Goal: Download file/media

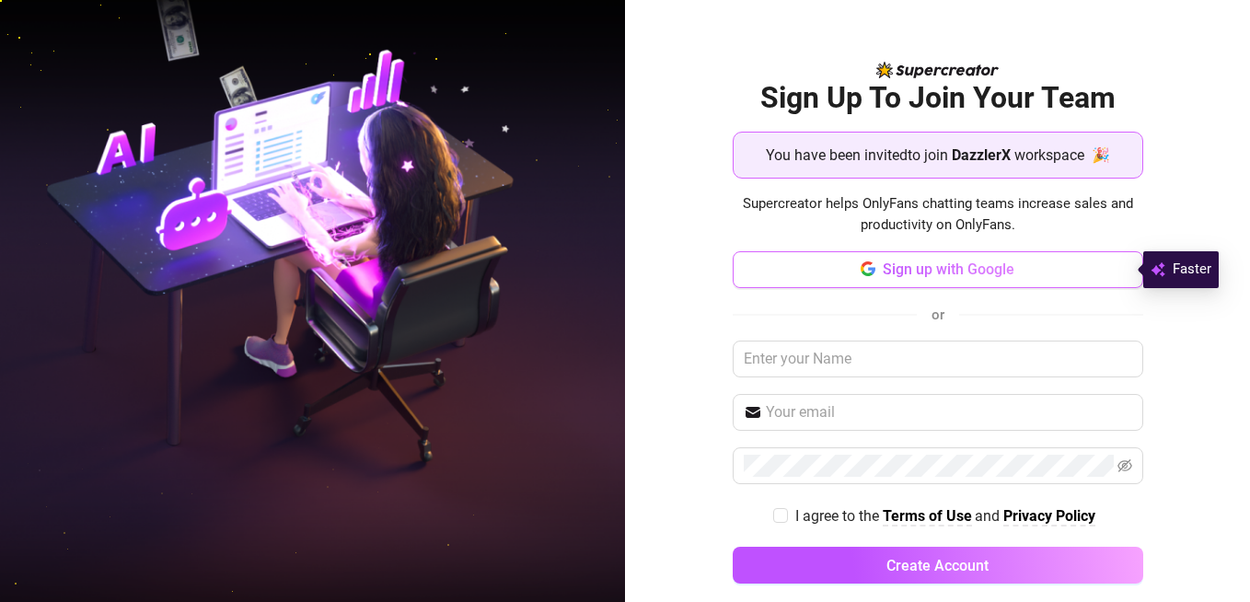
click at [908, 267] on span "Sign up with Google" at bounding box center [949, 268] width 132 height 17
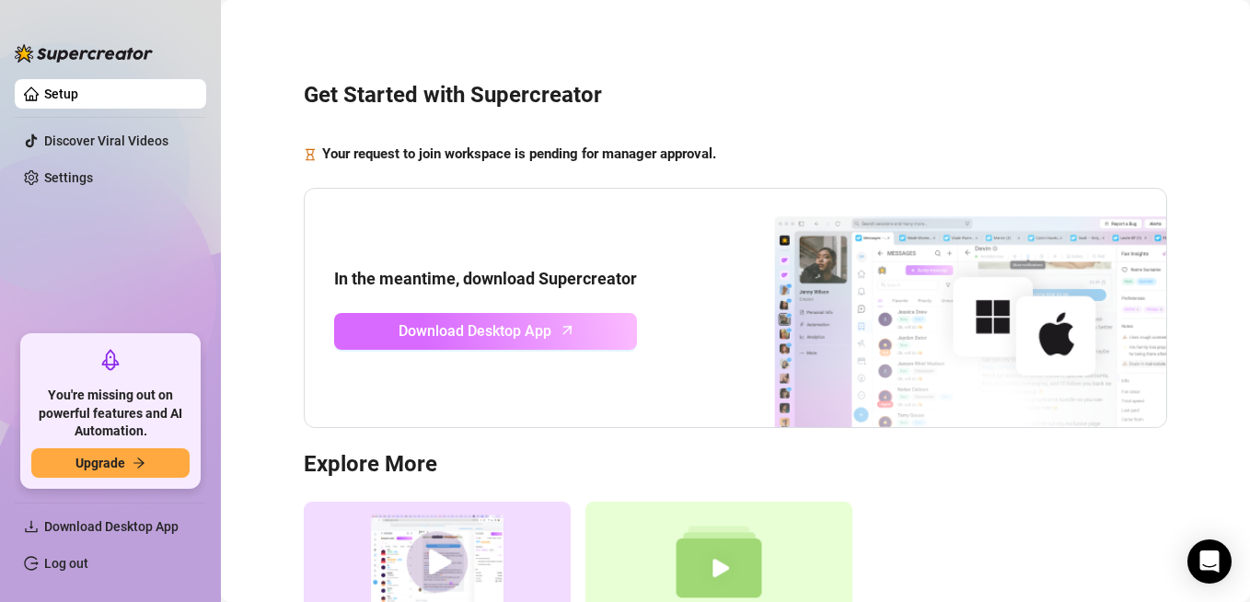
click at [548, 338] on span "Download Desktop App" at bounding box center [474, 330] width 153 height 23
click at [475, 332] on span "Download Desktop App" at bounding box center [474, 330] width 153 height 23
click at [552, 338] on link "Download Desktop App" at bounding box center [485, 331] width 303 height 37
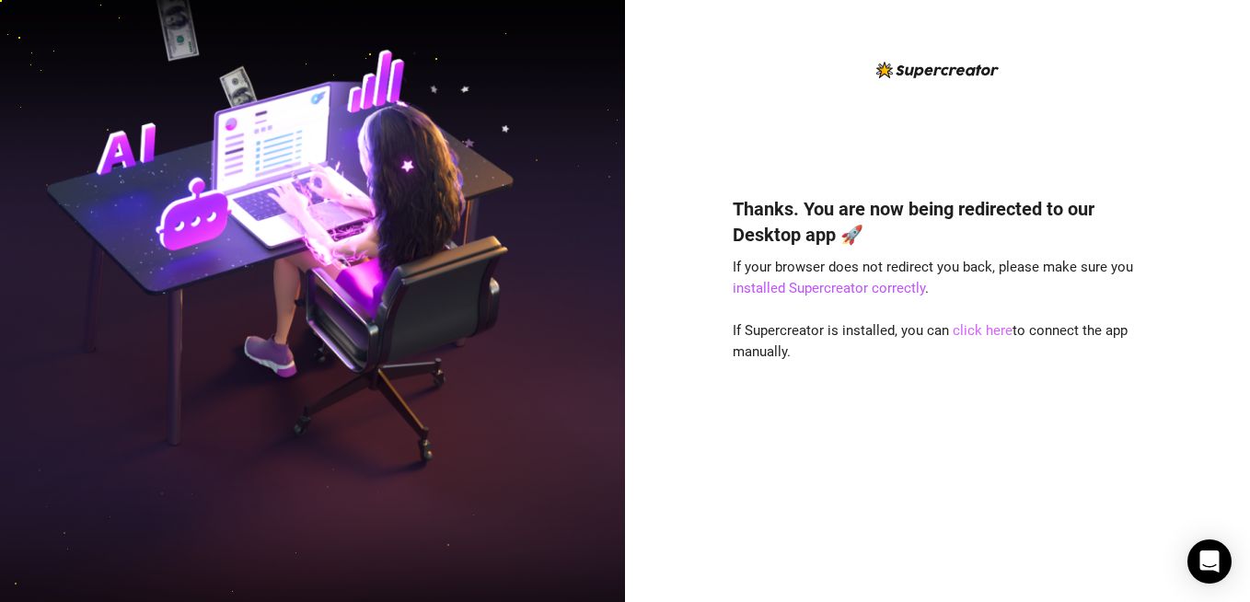
click at [983, 331] on link "click here" at bounding box center [982, 330] width 60 height 17
drag, startPoint x: 983, startPoint y: 331, endPoint x: 881, endPoint y: 421, distance: 136.3
click at [881, 421] on div "Thanks. You are now being redirected to our Desktop app 🚀 If your browser does …" at bounding box center [938, 371] width 410 height 401
click at [972, 327] on link "click here" at bounding box center [982, 330] width 60 height 17
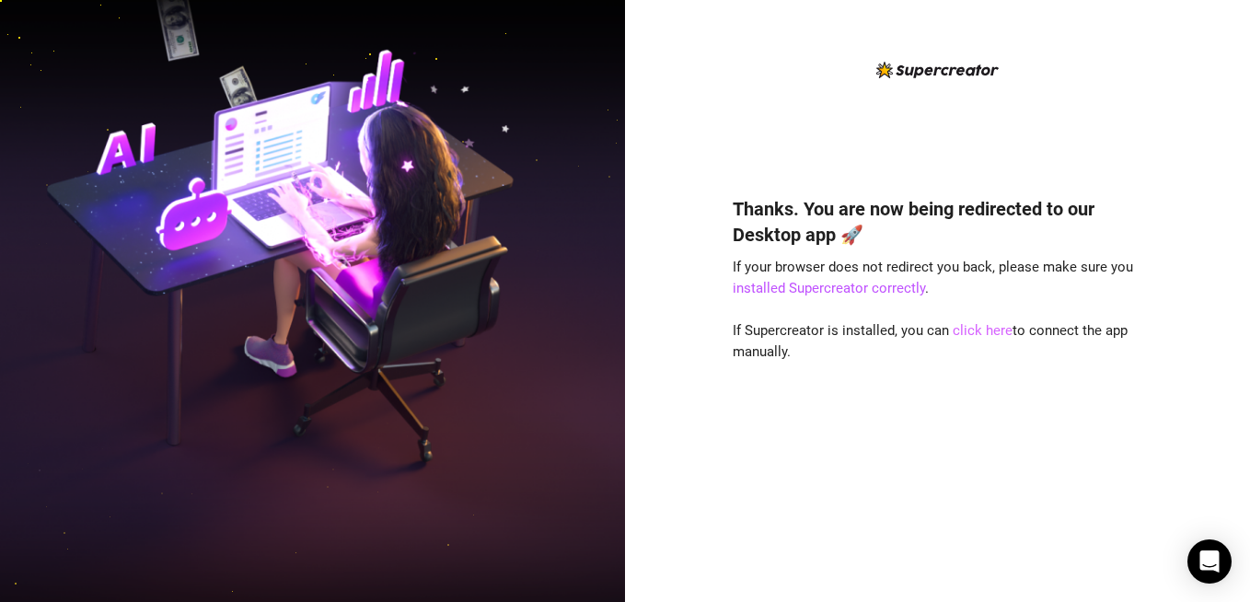
click at [967, 332] on link "click here" at bounding box center [982, 330] width 60 height 17
